Goal: Navigation & Orientation: Find specific page/section

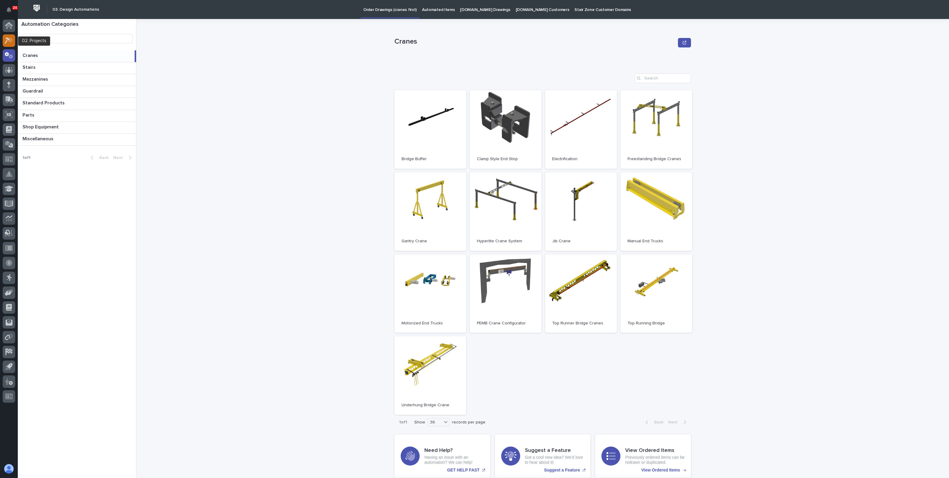
click at [13, 39] on div at bounding box center [9, 40] width 12 height 12
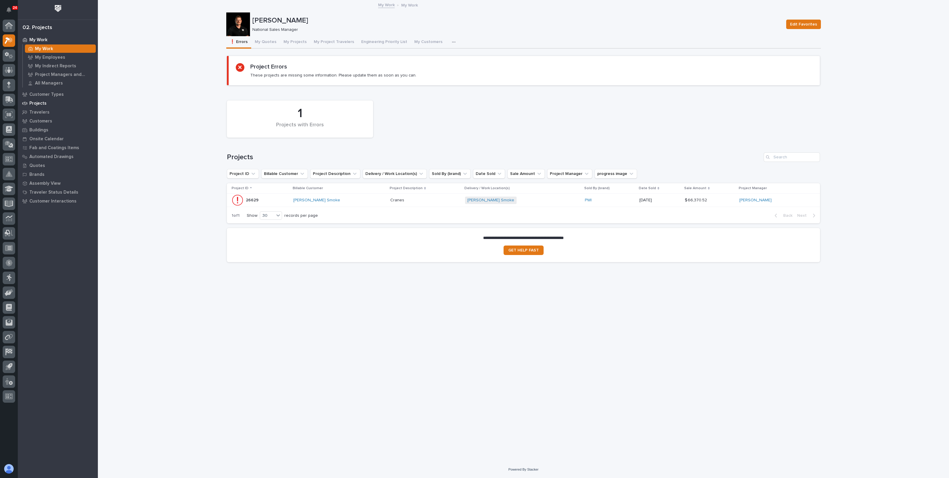
click at [39, 103] on p "Projects" at bounding box center [37, 103] width 17 height 5
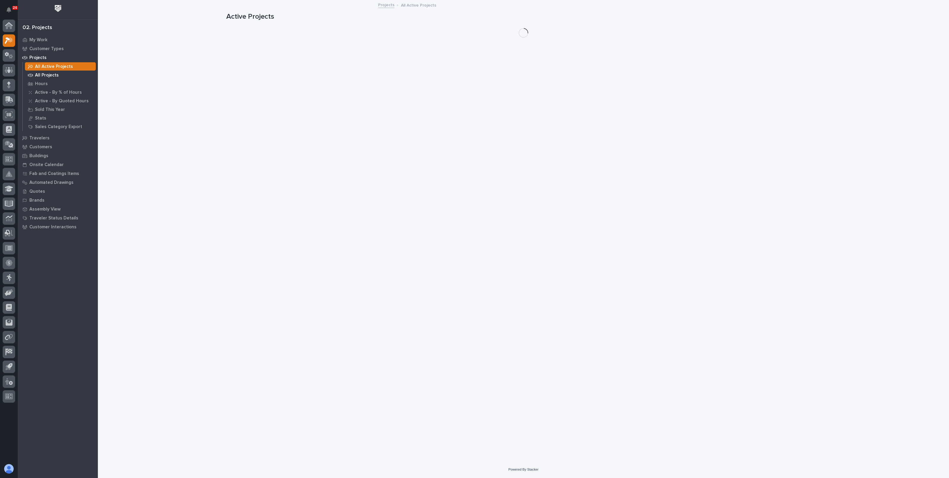
click at [44, 74] on p "All Projects" at bounding box center [47, 75] width 24 height 5
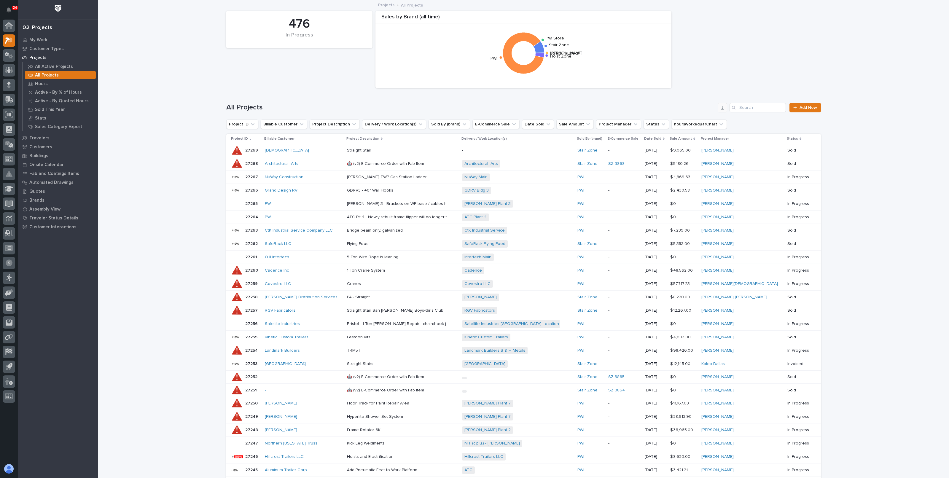
click at [720, 110] on button "button" at bounding box center [721, 107] width 9 height 9
click at [44, 191] on div "Quotes" at bounding box center [57, 191] width 77 height 8
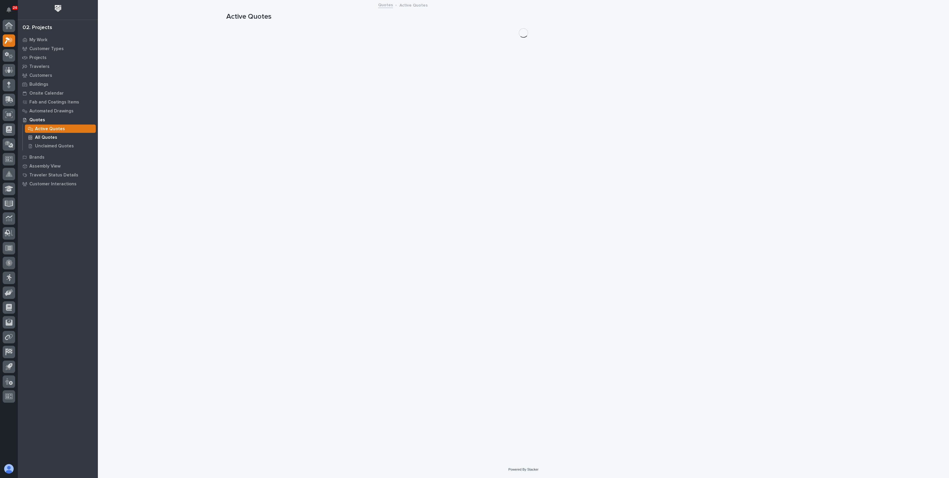
click at [43, 137] on p "All Quotes" at bounding box center [46, 137] width 22 height 5
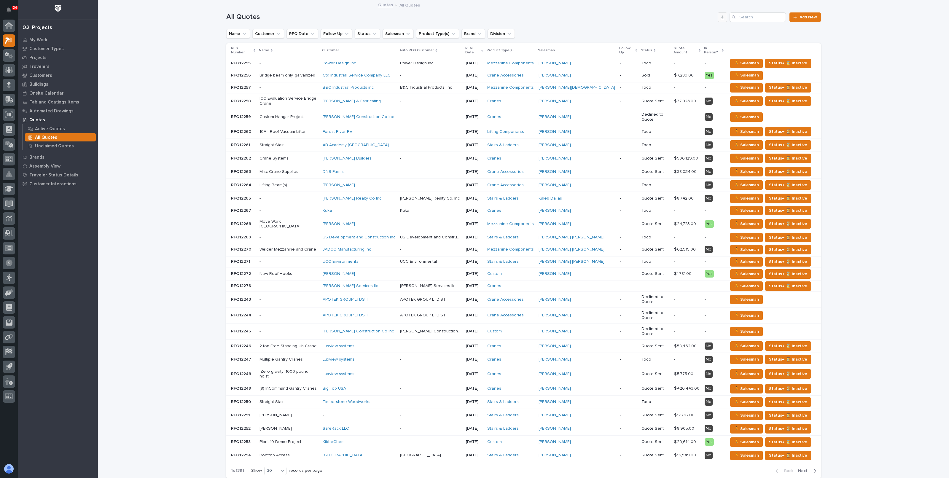
click at [720, 16] on icon "button" at bounding box center [722, 17] width 5 height 5
click at [721, 18] on icon "button" at bounding box center [722, 17] width 3 height 4
click at [42, 83] on p "Buildings" at bounding box center [38, 84] width 19 height 5
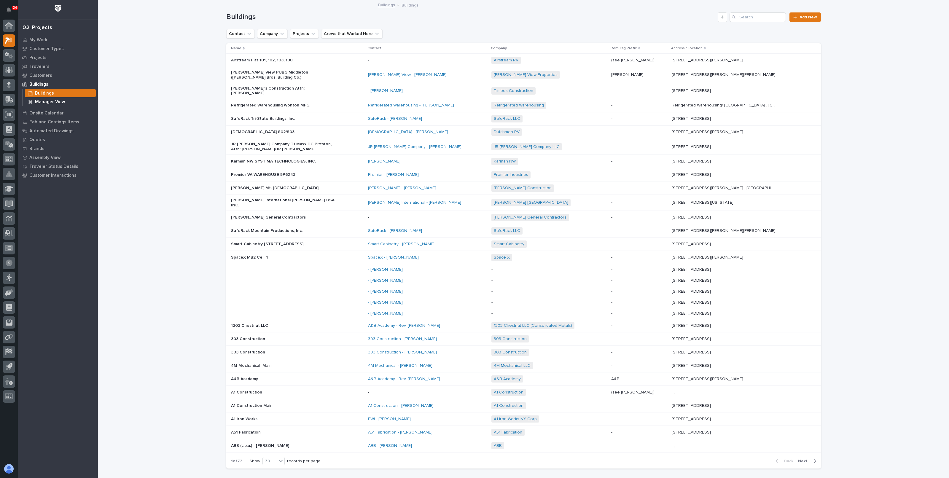
click at [49, 101] on p "Manager View" at bounding box center [50, 101] width 30 height 5
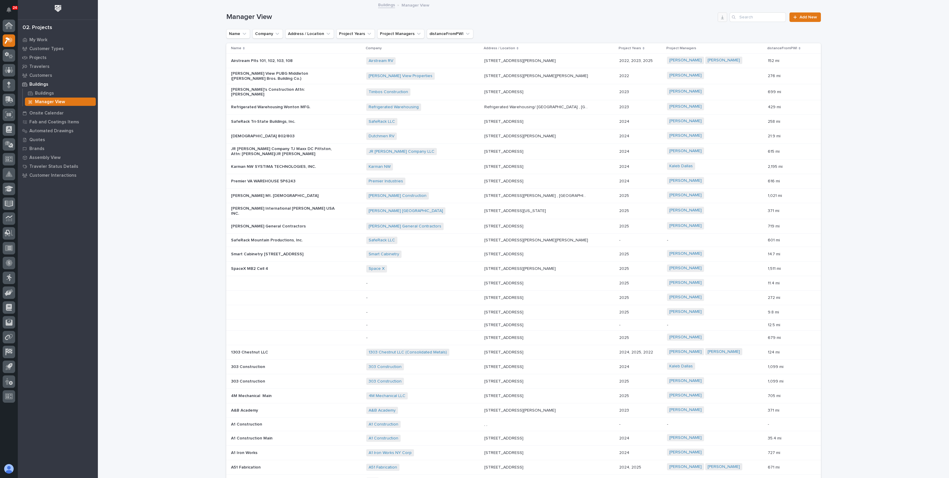
click at [721, 17] on icon "button" at bounding box center [722, 17] width 3 height 4
drag, startPoint x: 142, startPoint y: 152, endPoint x: 141, endPoint y: 147, distance: 4.8
click at [142, 152] on div "Loading... Saving… Loading... Saving… Manager View Add New Name Company Address…" at bounding box center [523, 270] width 851 height 538
click at [38, 138] on p "Quotes" at bounding box center [37, 139] width 16 height 5
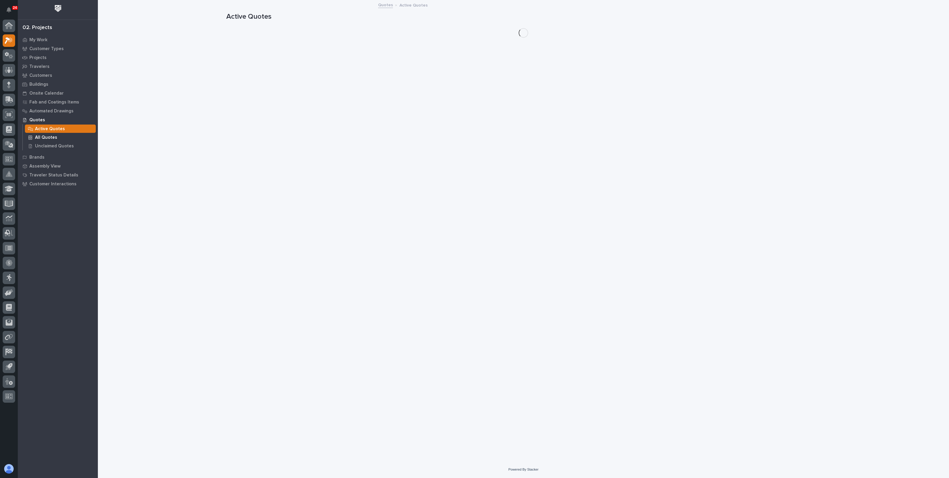
click at [49, 138] on p "All Quotes" at bounding box center [46, 137] width 22 height 5
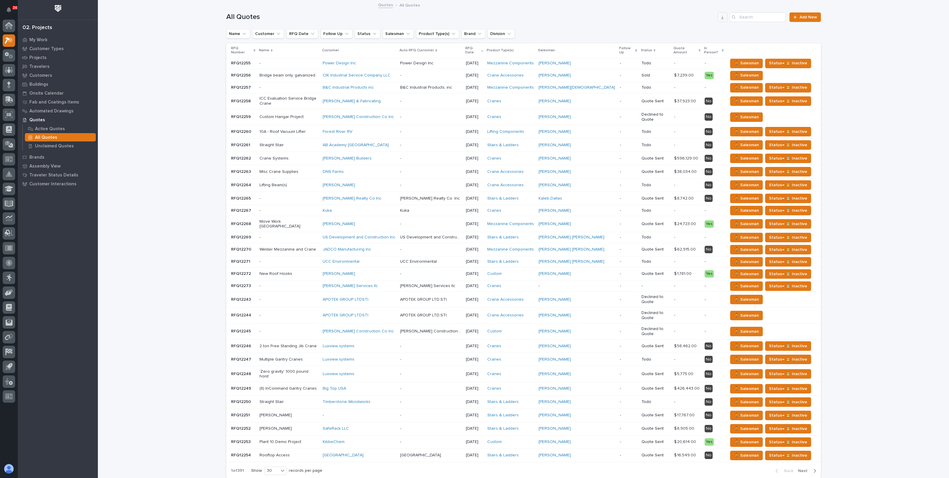
click at [722, 16] on button "button" at bounding box center [721, 16] width 9 height 9
